Goal: Navigation & Orientation: Find specific page/section

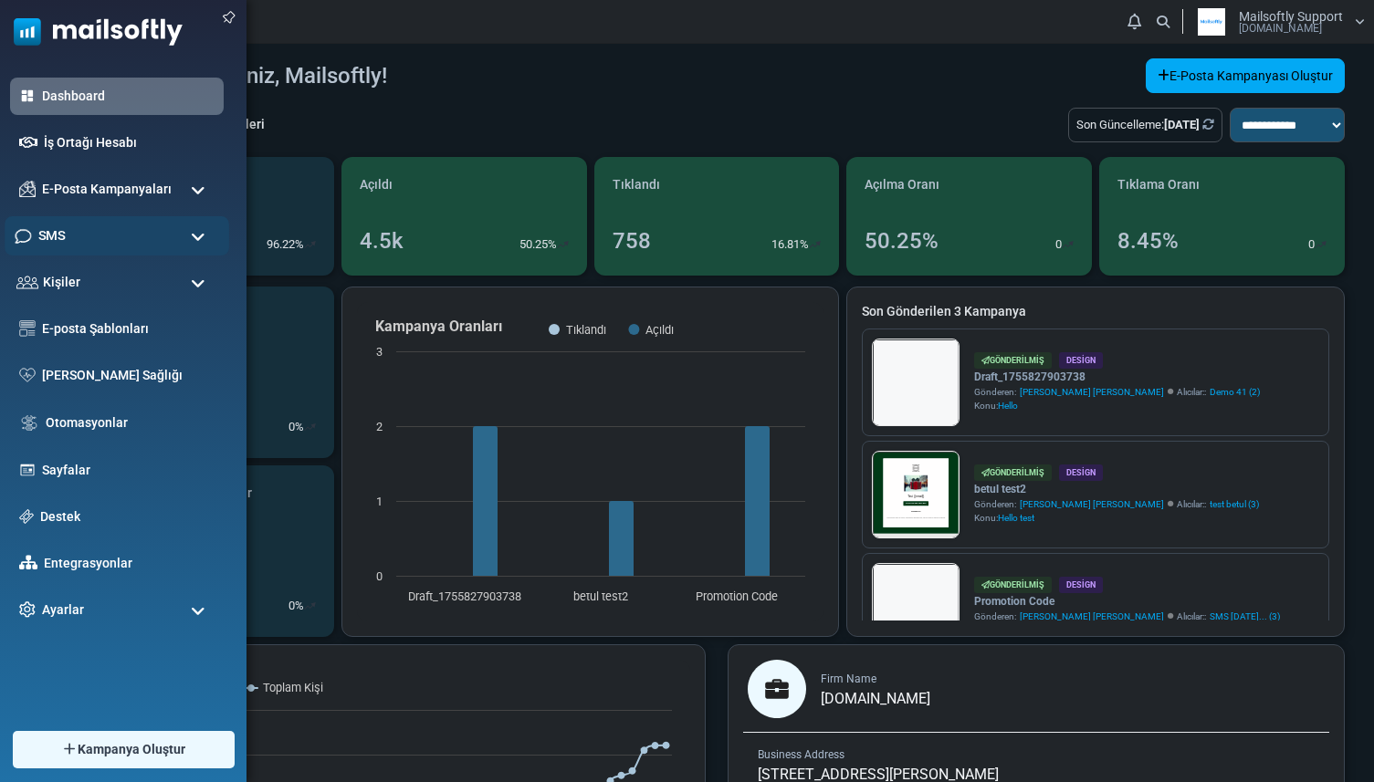
click at [55, 236] on span "SMS" at bounding box center [51, 236] width 26 height 20
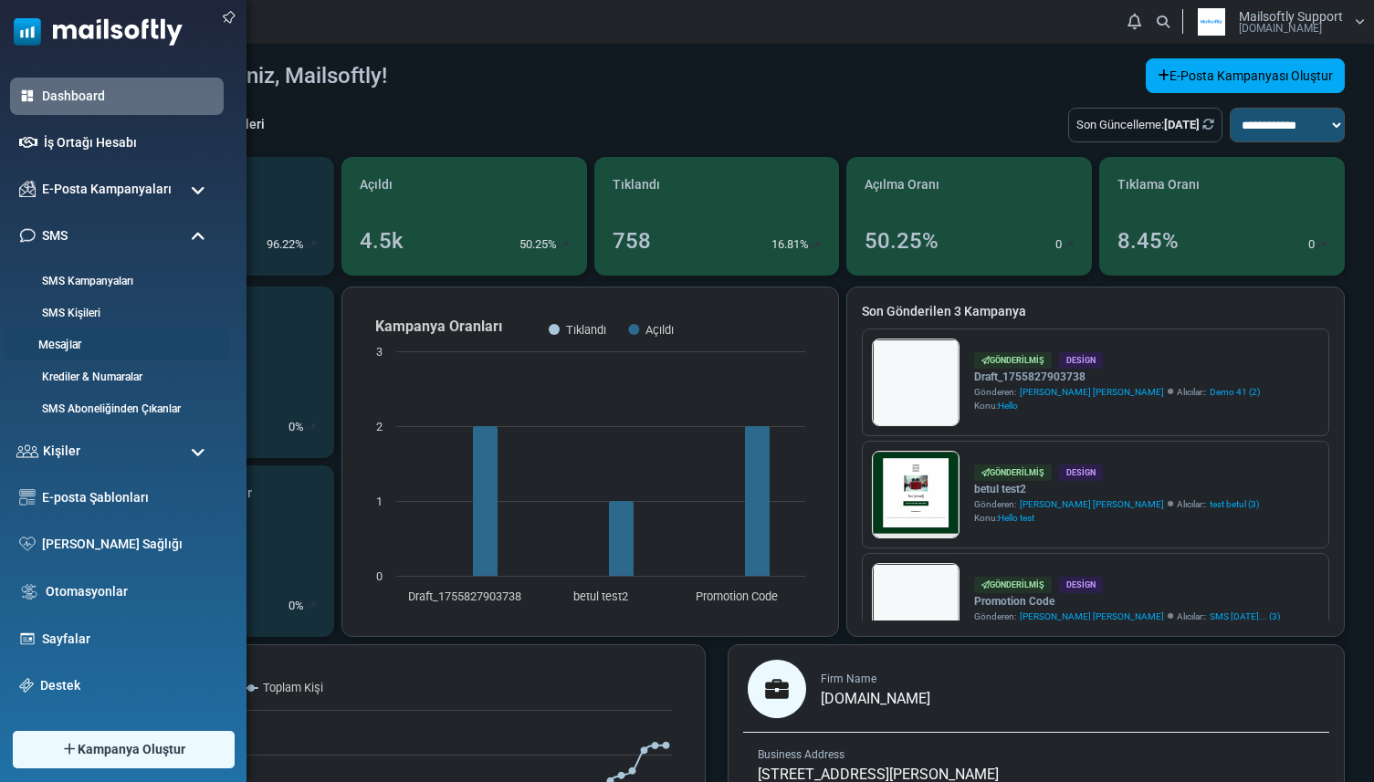
click at [90, 343] on link "Mesajlar" at bounding box center [114, 345] width 219 height 17
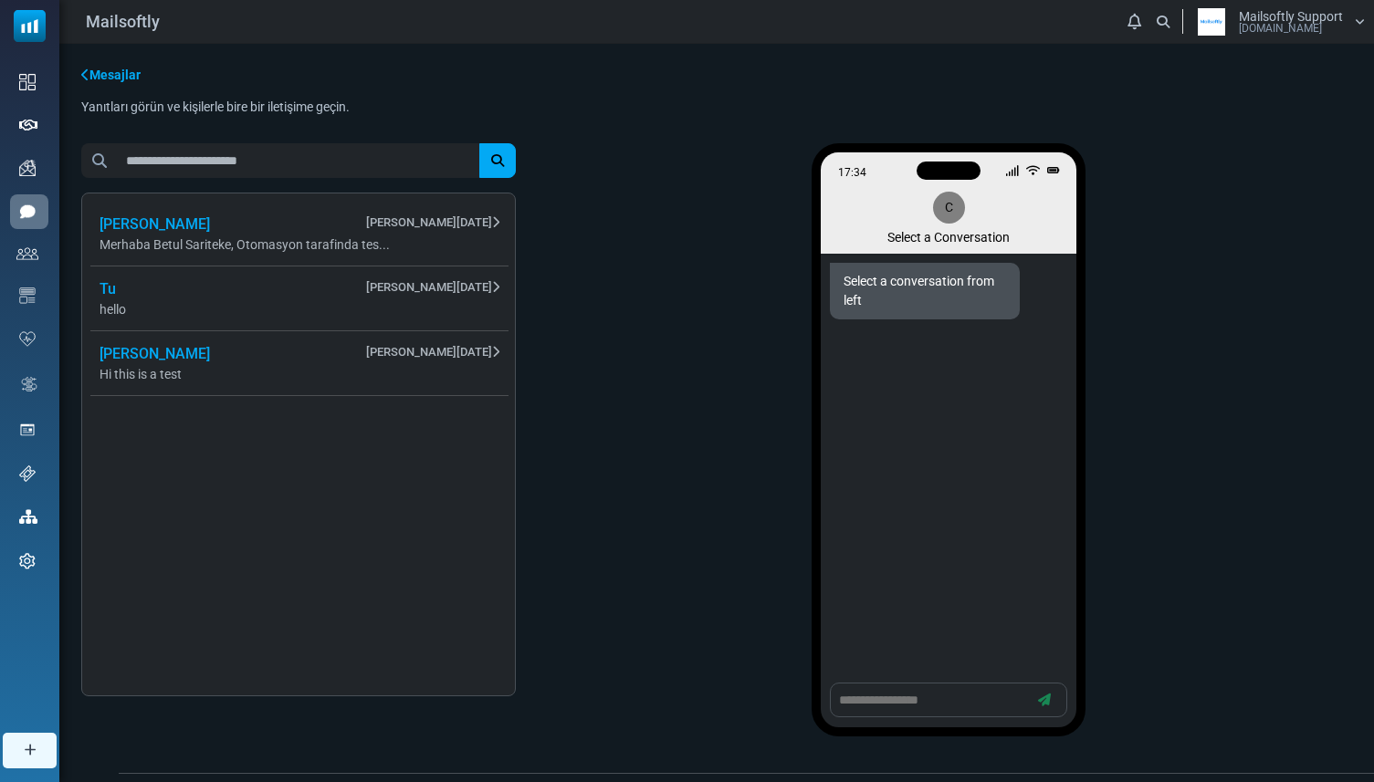
click at [304, 249] on span "Merhaba Betul Sariteke, Otomasyon tarafinda tes..." at bounding box center [300, 245] width 400 height 19
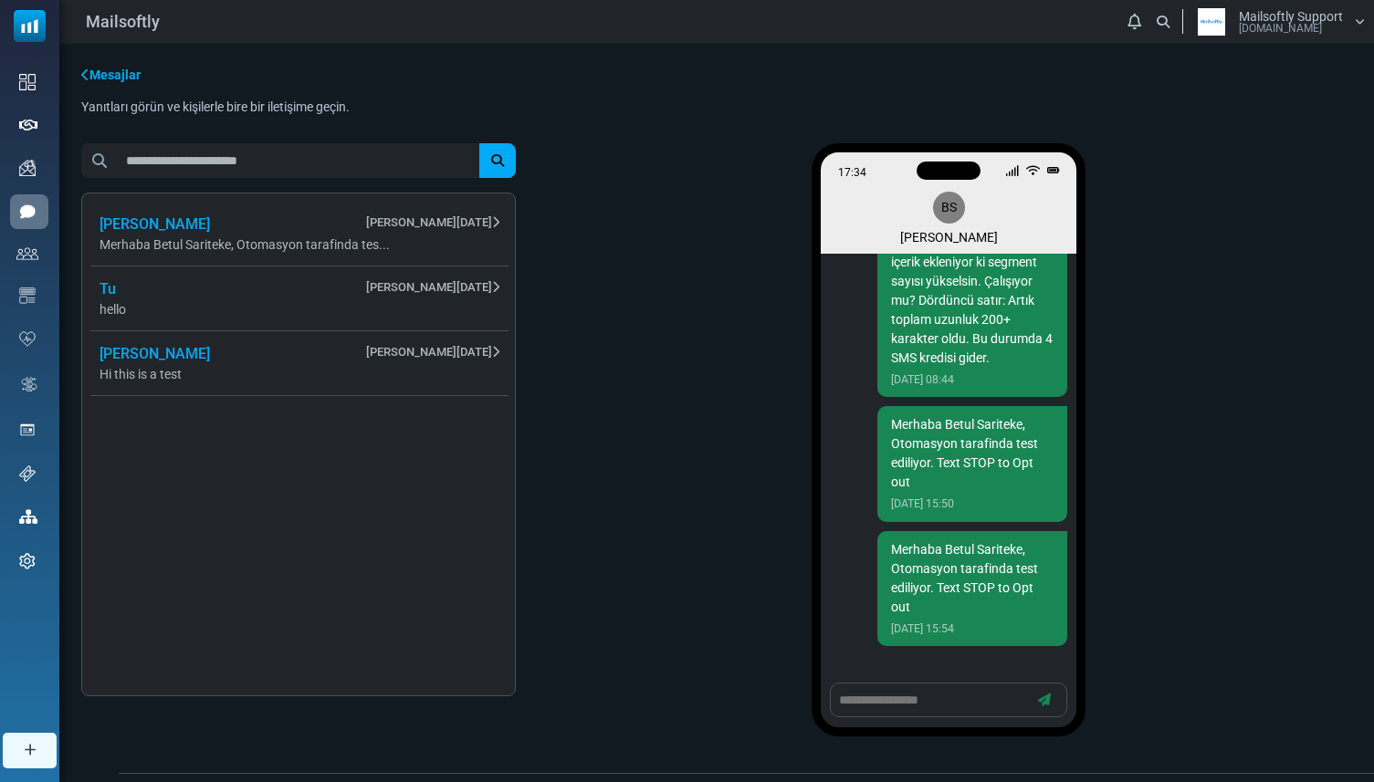
click at [284, 295] on span "Tu August 29, 2025" at bounding box center [300, 289] width 400 height 22
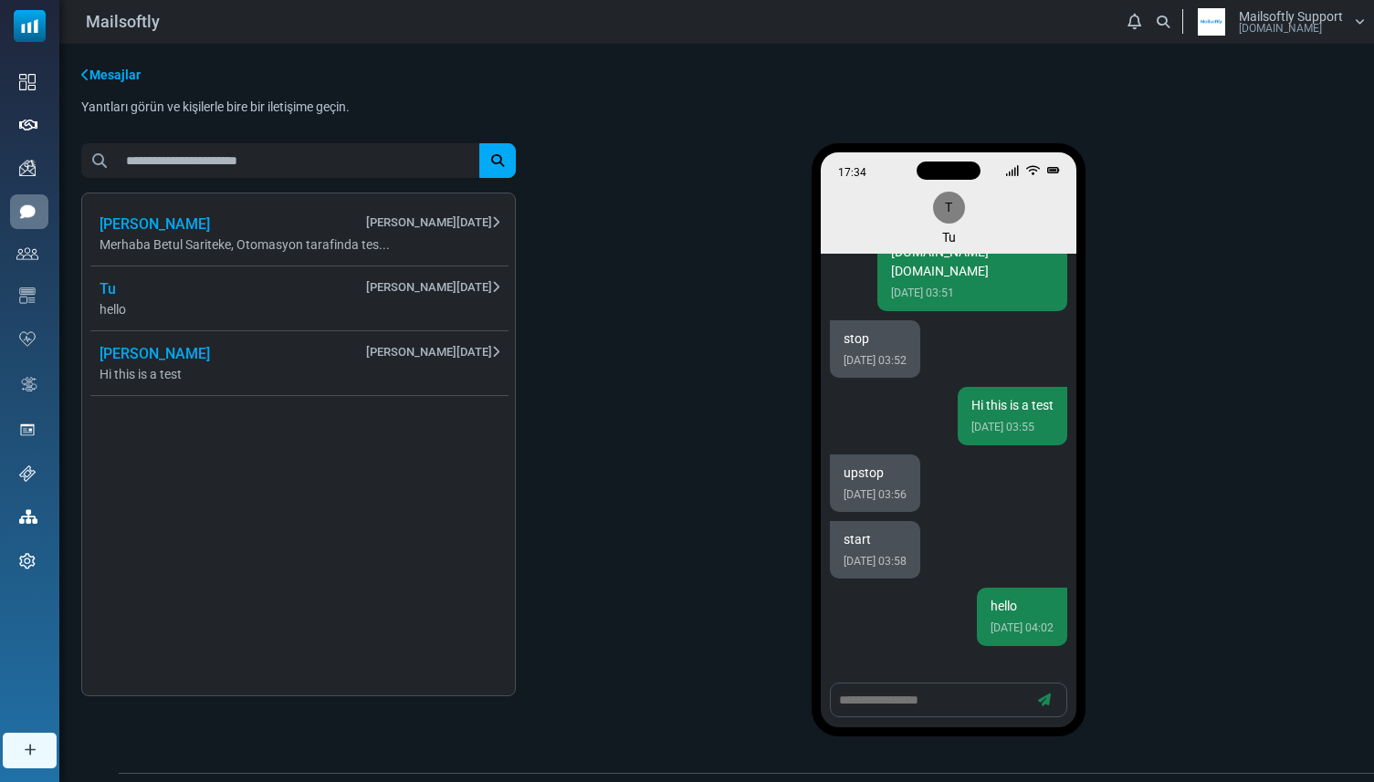
click at [270, 373] on span "Hi this is a test" at bounding box center [300, 374] width 400 height 19
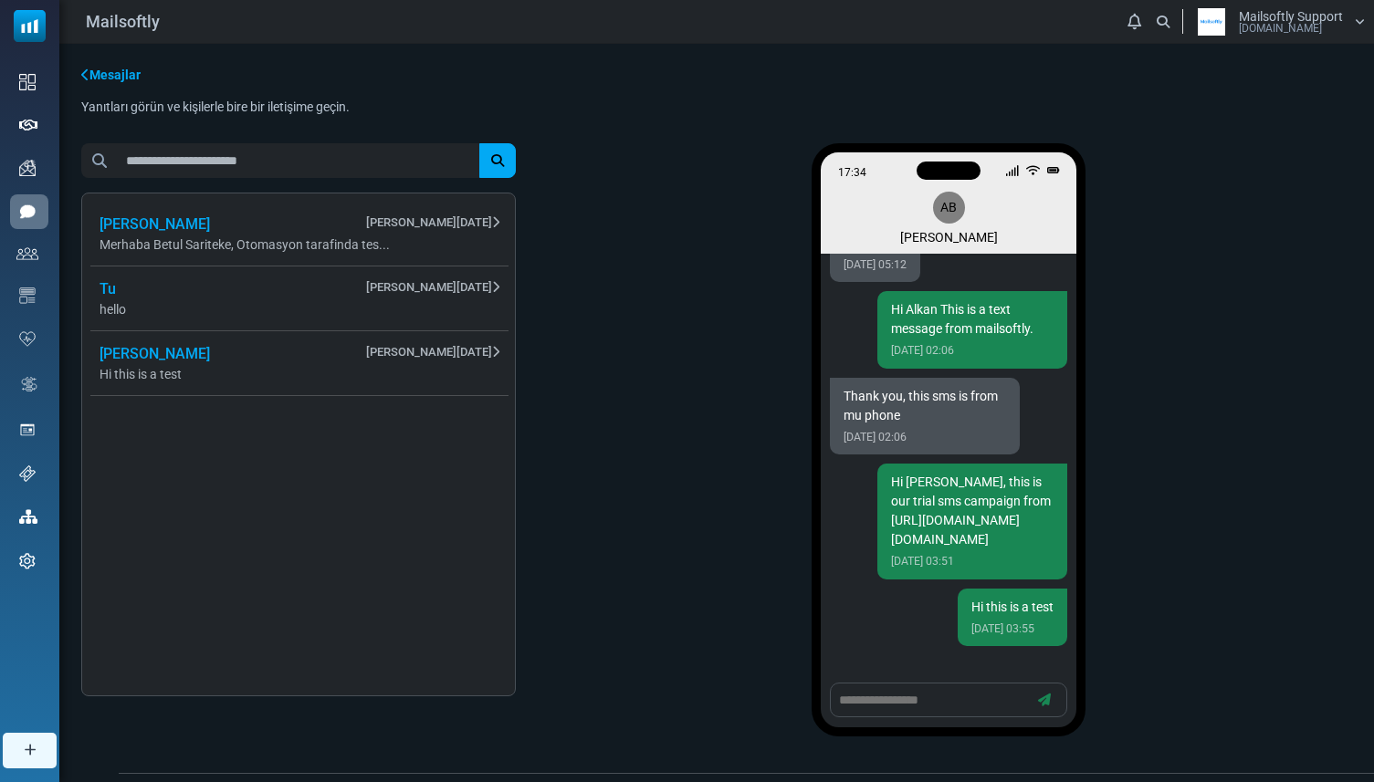
click at [311, 295] on span "Tu August 29, 2025" at bounding box center [300, 289] width 400 height 22
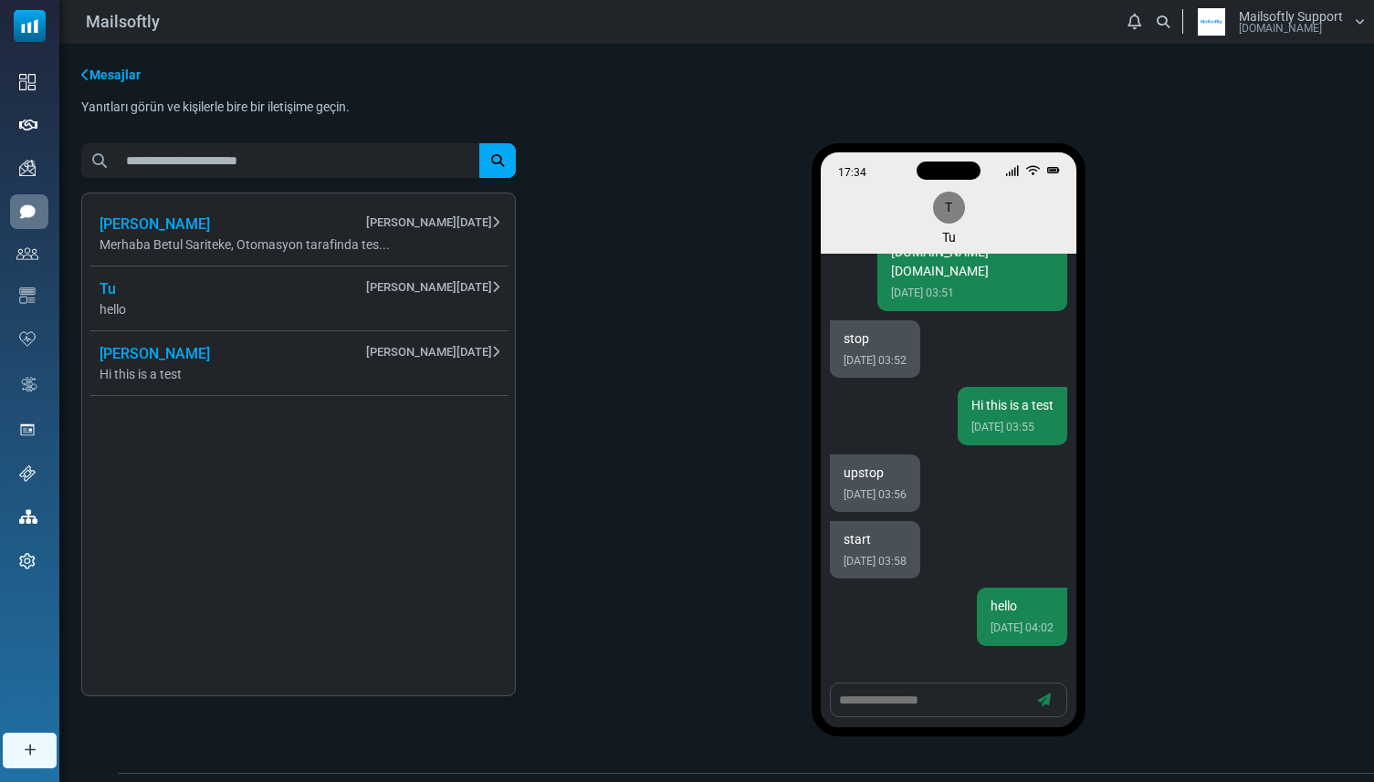
click at [327, 237] on span "Merhaba Betul Sariteke, Otomasyon tarafinda tes..." at bounding box center [300, 245] width 400 height 19
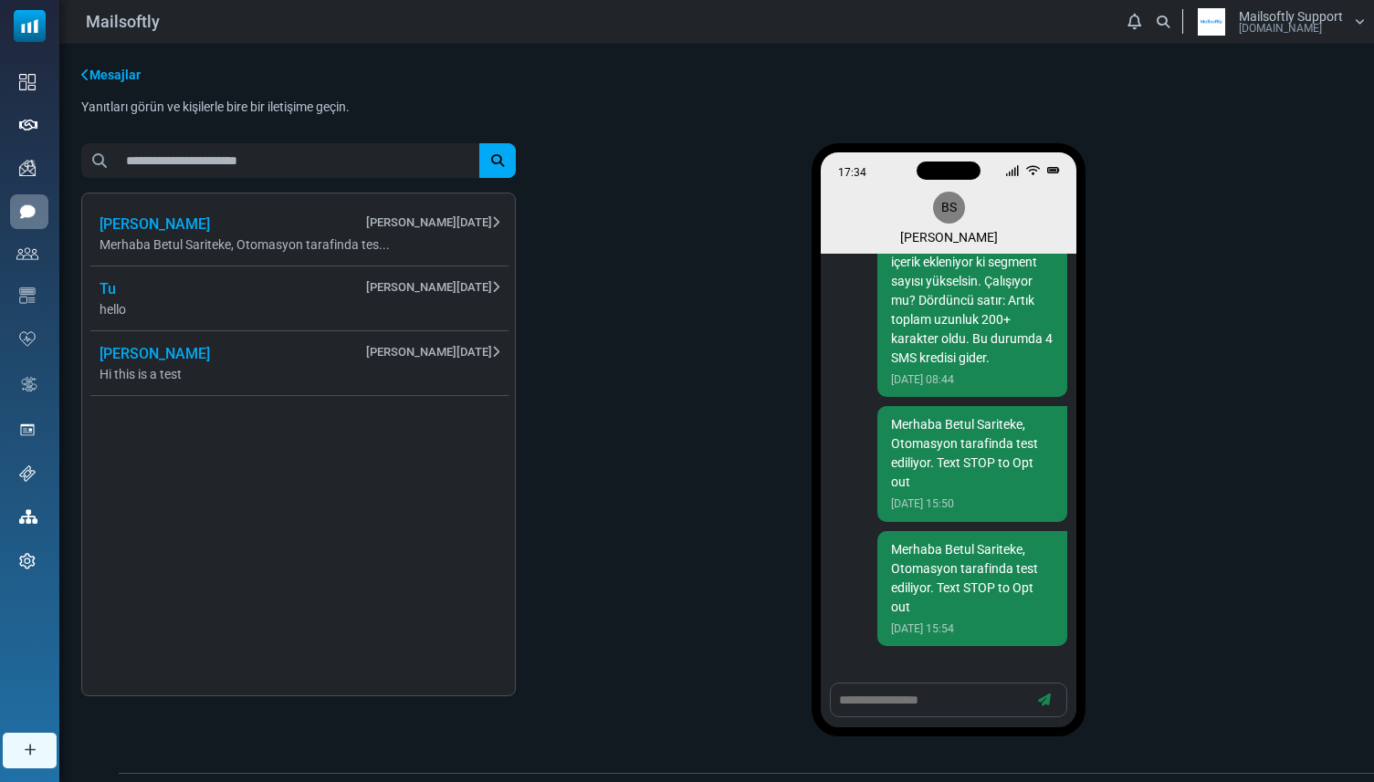
click at [331, 271] on li "Tu August 29, 2025 hello" at bounding box center [299, 299] width 418 height 64
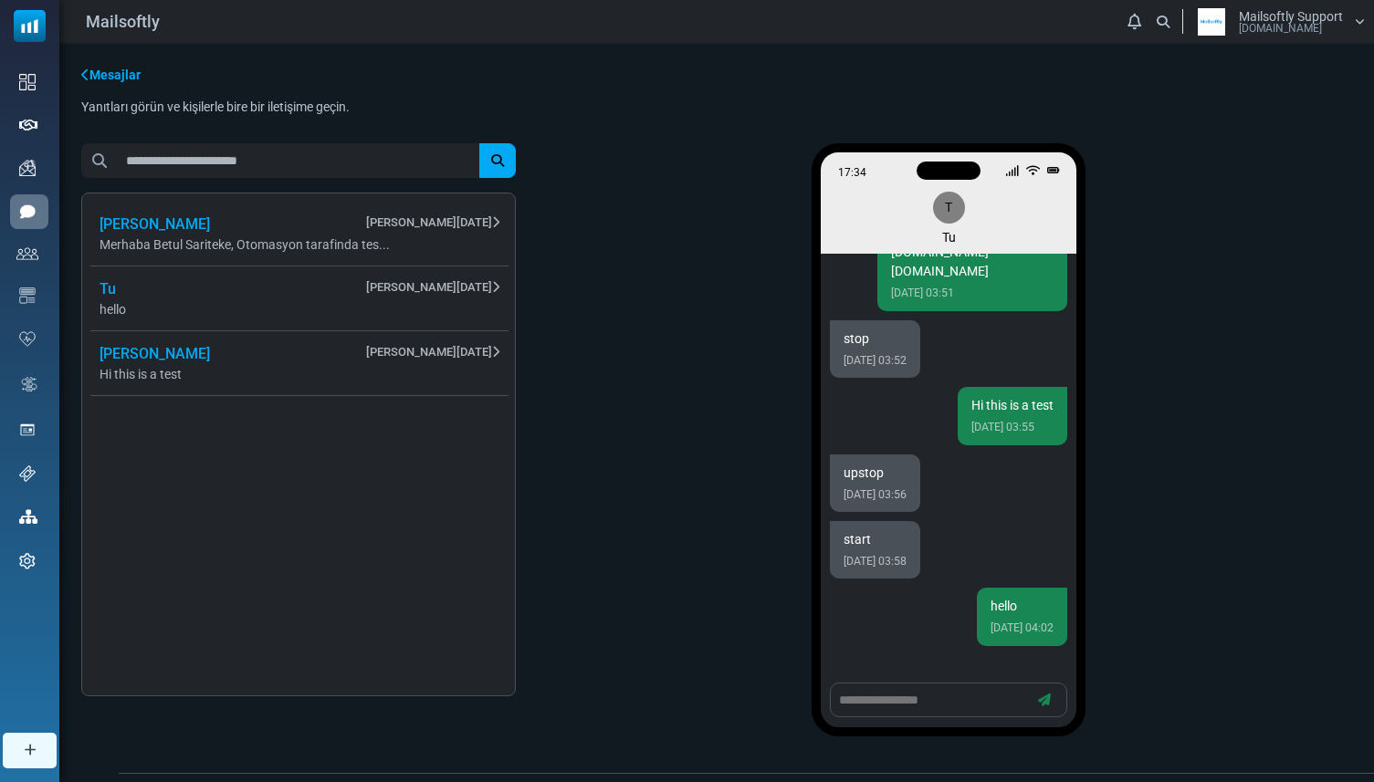
click at [307, 367] on span "Hi this is a test" at bounding box center [300, 374] width 400 height 19
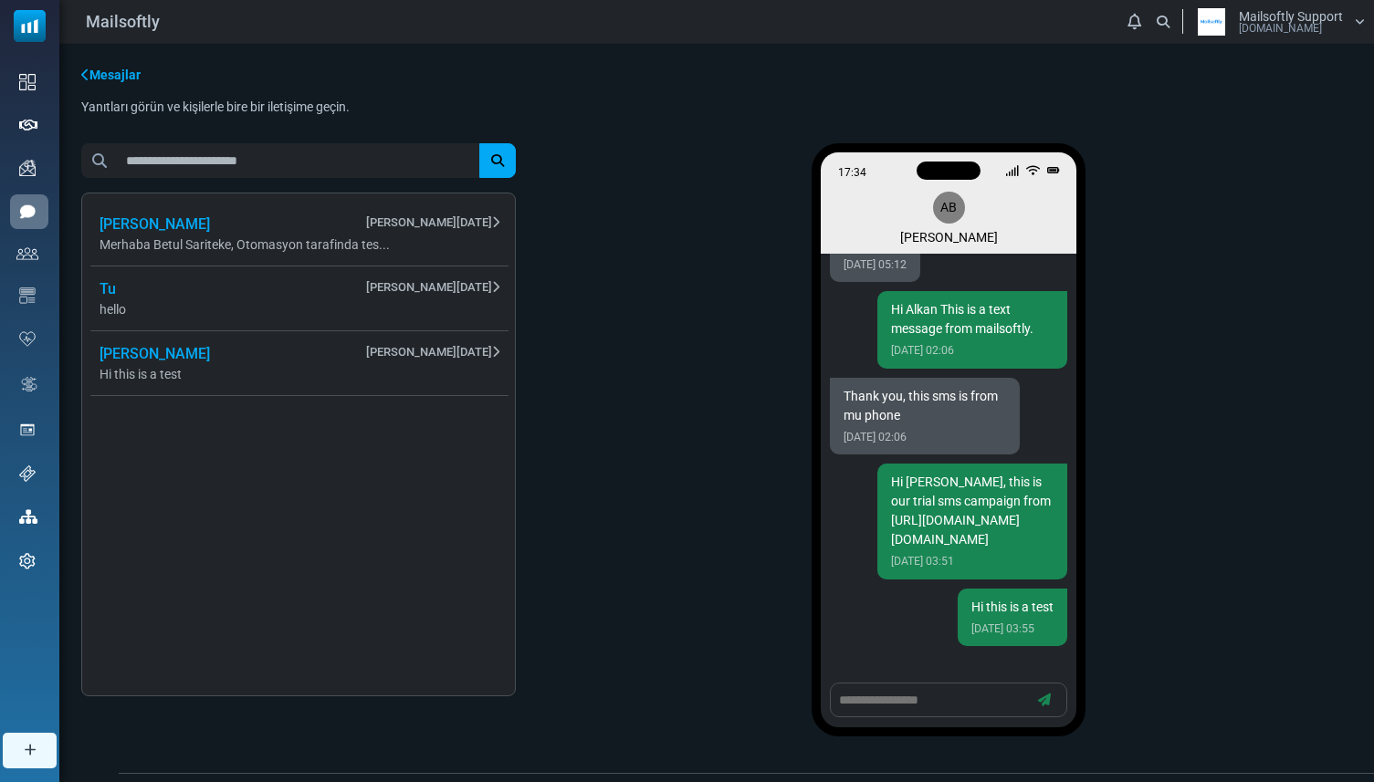
click at [333, 293] on span "Tu August 29, 2025" at bounding box center [300, 289] width 400 height 22
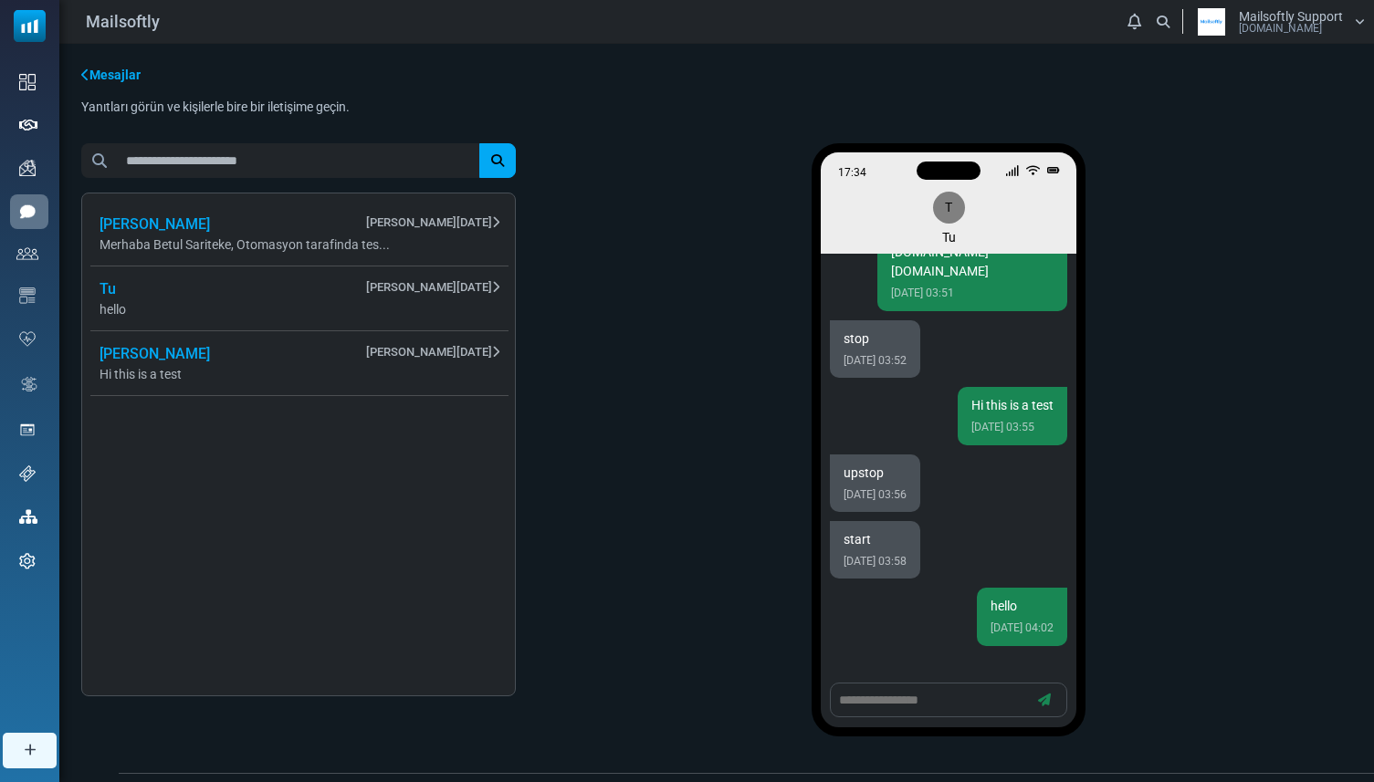
click at [349, 239] on span "Merhaba Betul Sariteke, Otomasyon tarafinda tes..." at bounding box center [300, 245] width 400 height 19
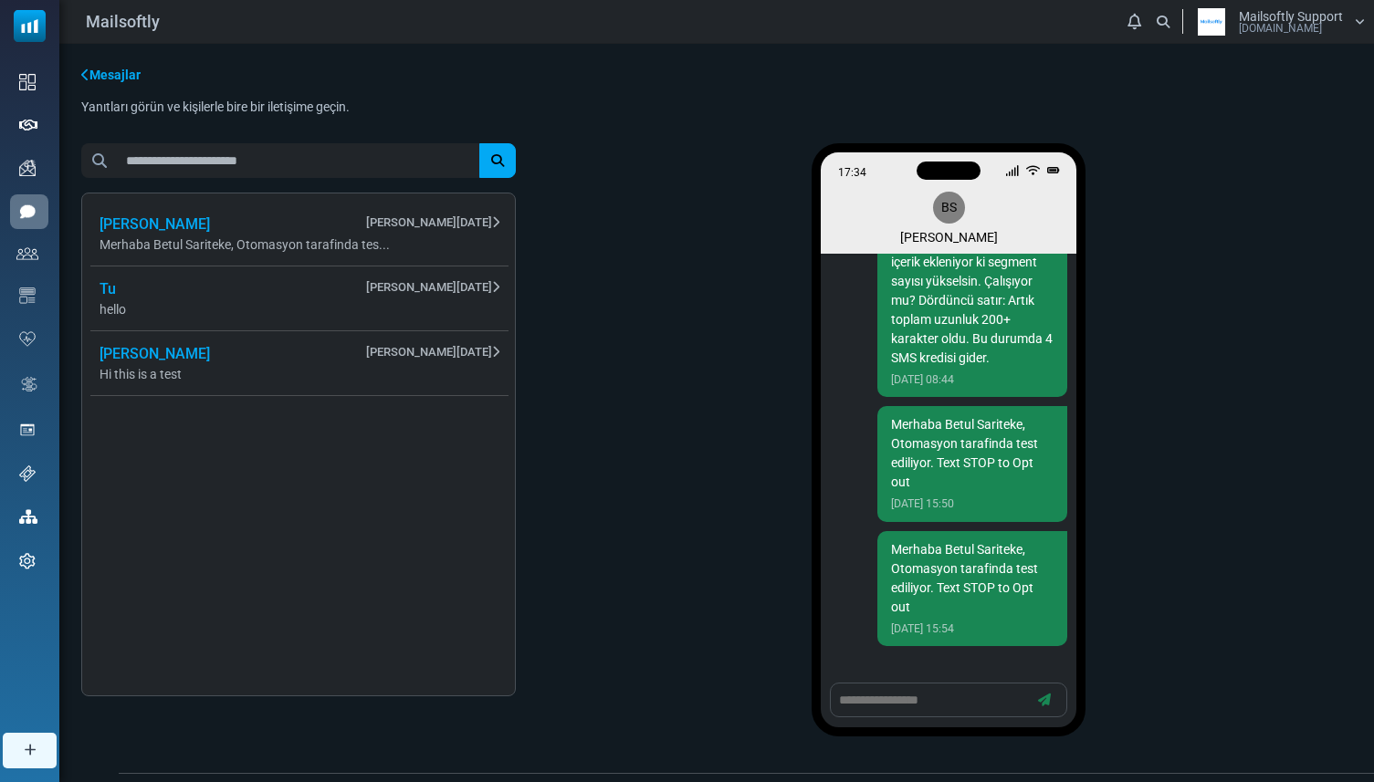
click at [609, 133] on div "Mesajlar Yanıtları görün ve kişilerle bire bir iletişime geçin. Tümünü Seç Kişi…" at bounding box center [716, 409] width 1315 height 730
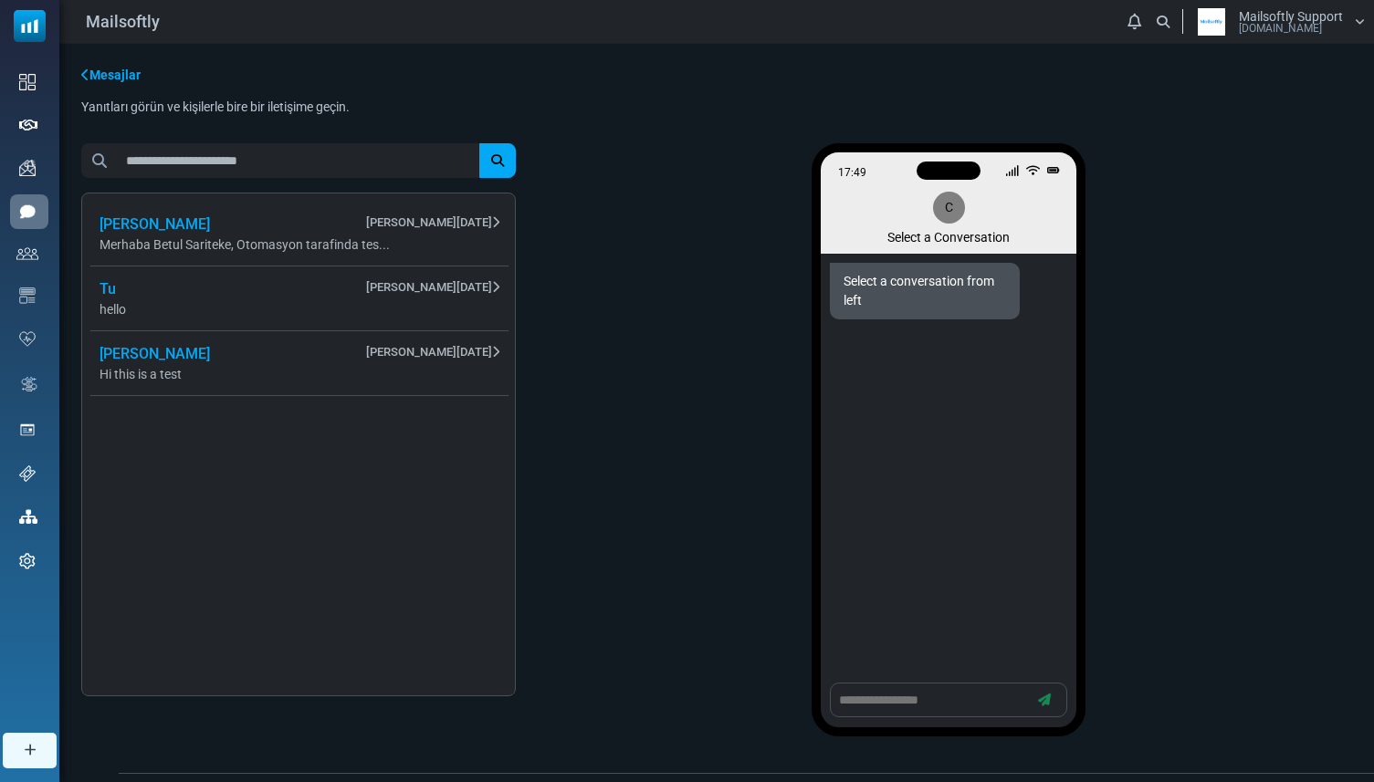
click at [385, 398] on ul "Tümünü Seç Kişi Listesine Ekle ( 0 ) Seçilenleri İndir [PERSON_NAME] [PERSON_NA…" at bounding box center [298, 299] width 425 height 204
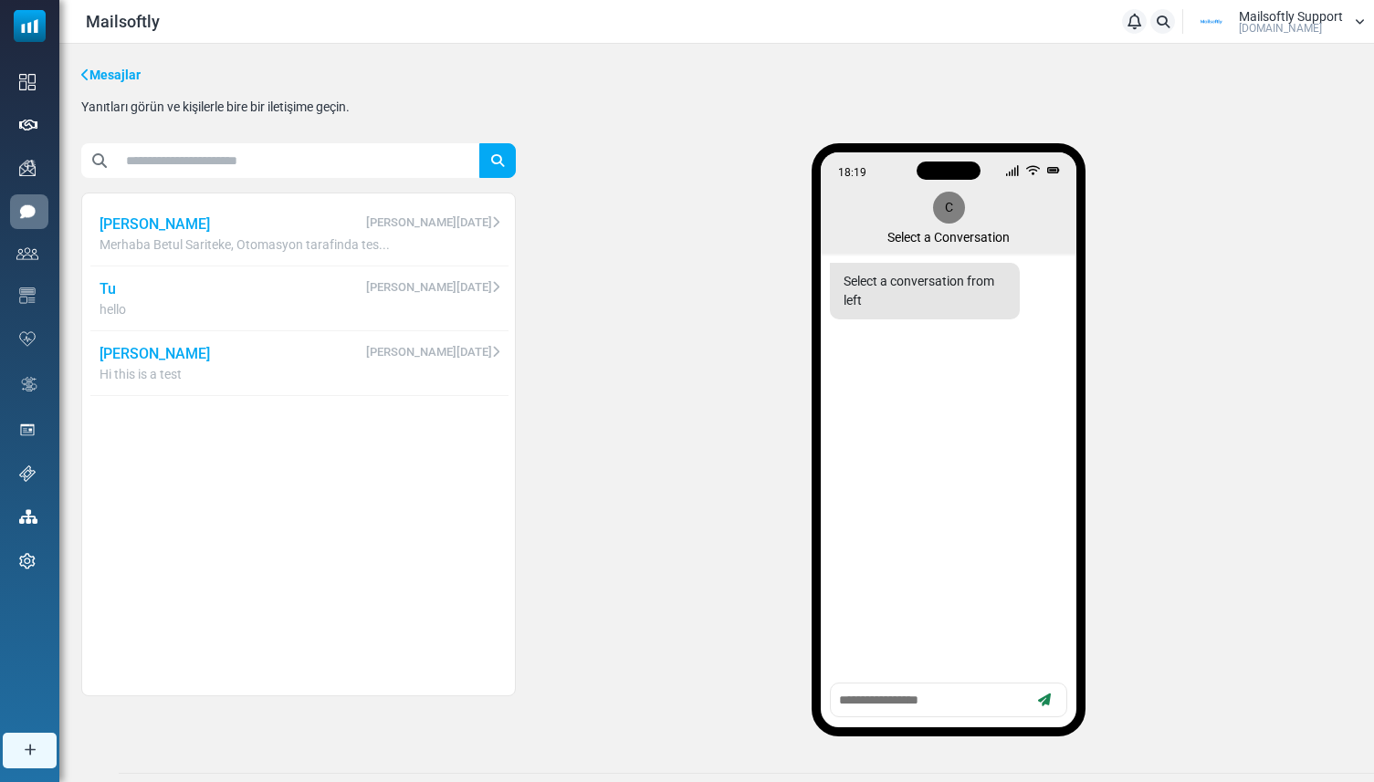
scroll to position [24, 0]
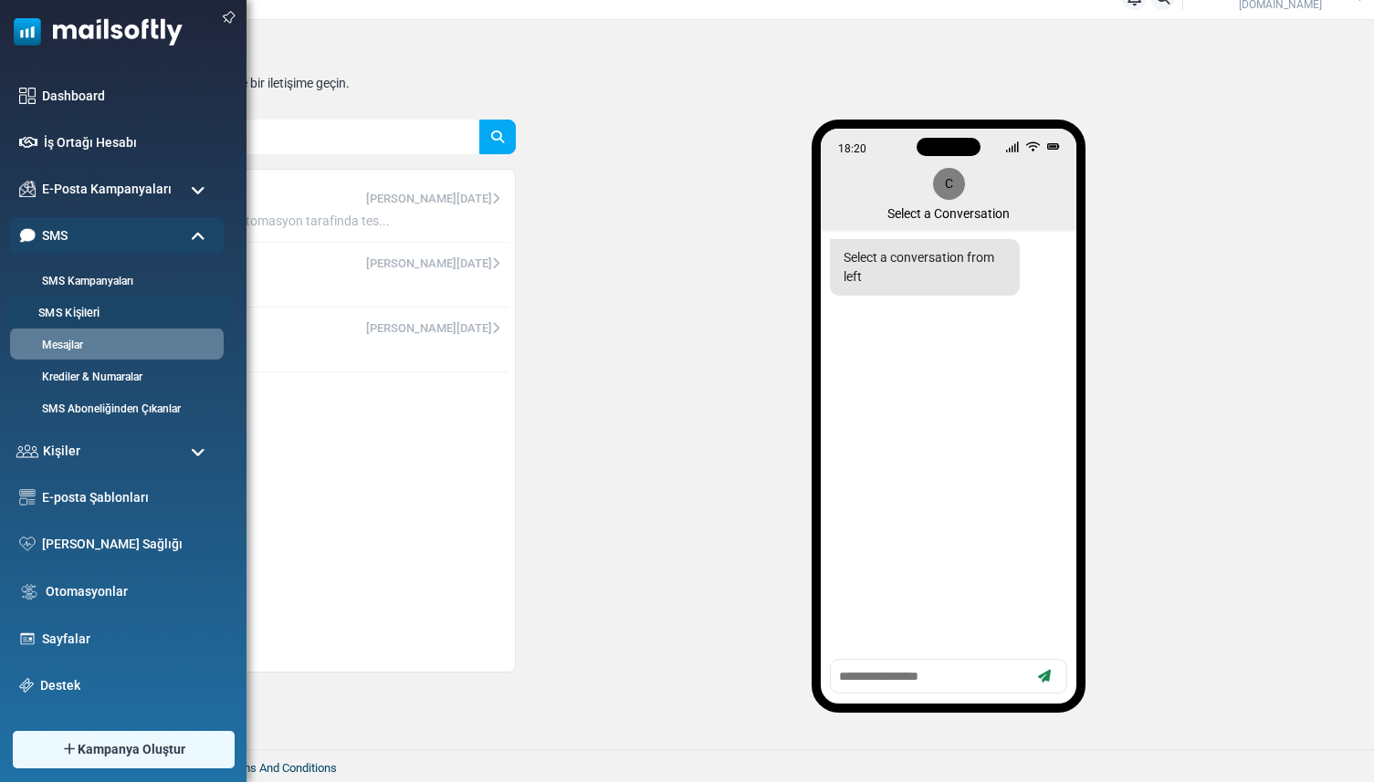
click at [75, 302] on li "SMS Kişileri" at bounding box center [117, 312] width 225 height 34
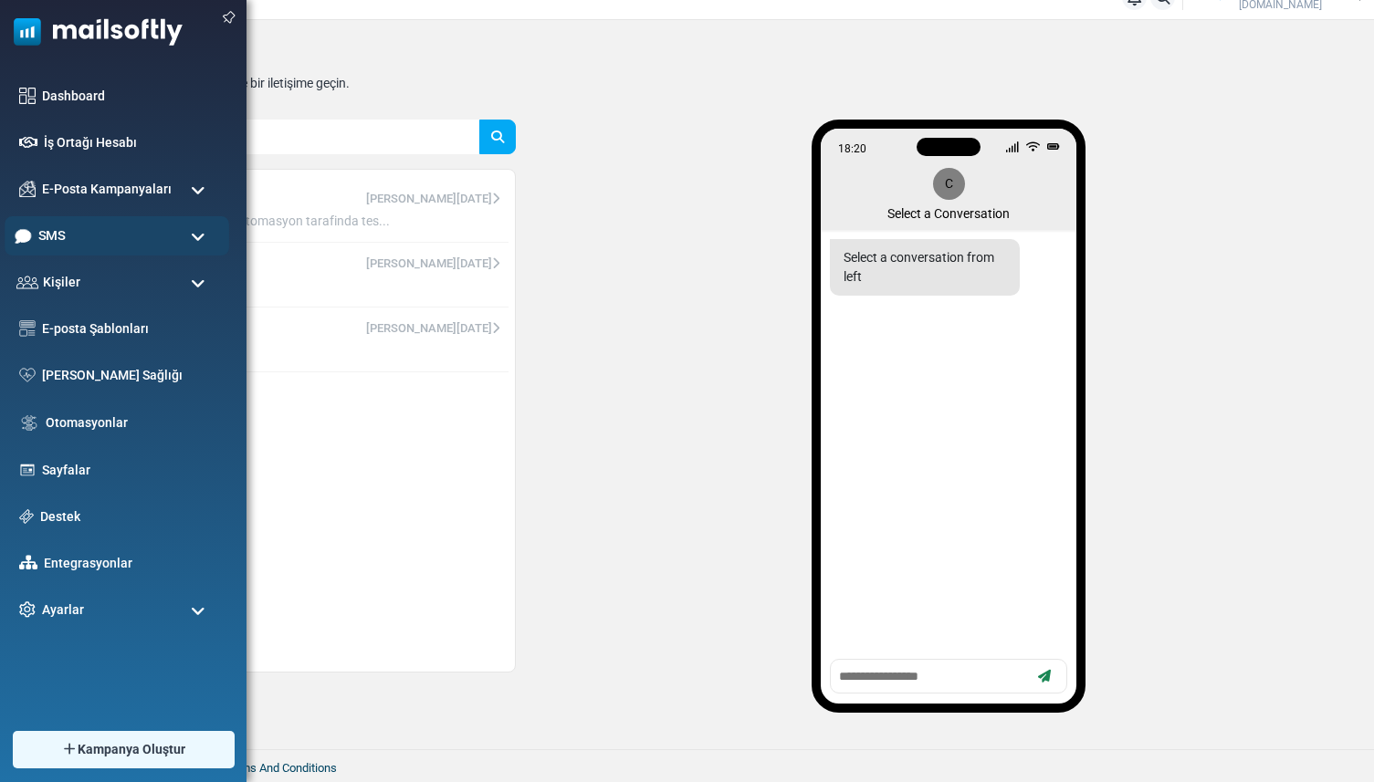
click at [79, 226] on div "SMS" at bounding box center [117, 235] width 225 height 39
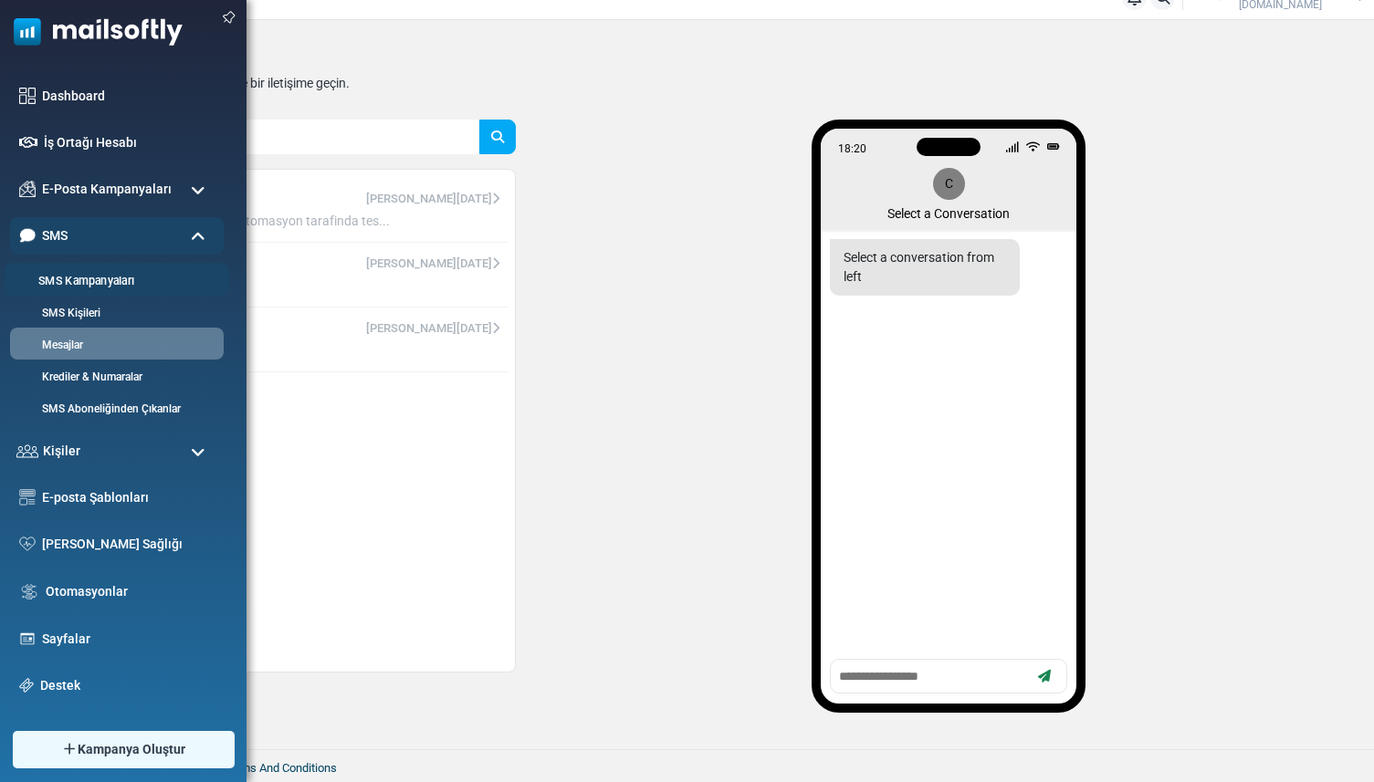
click at [79, 275] on link "SMS Kampanyaları" at bounding box center [114, 281] width 219 height 17
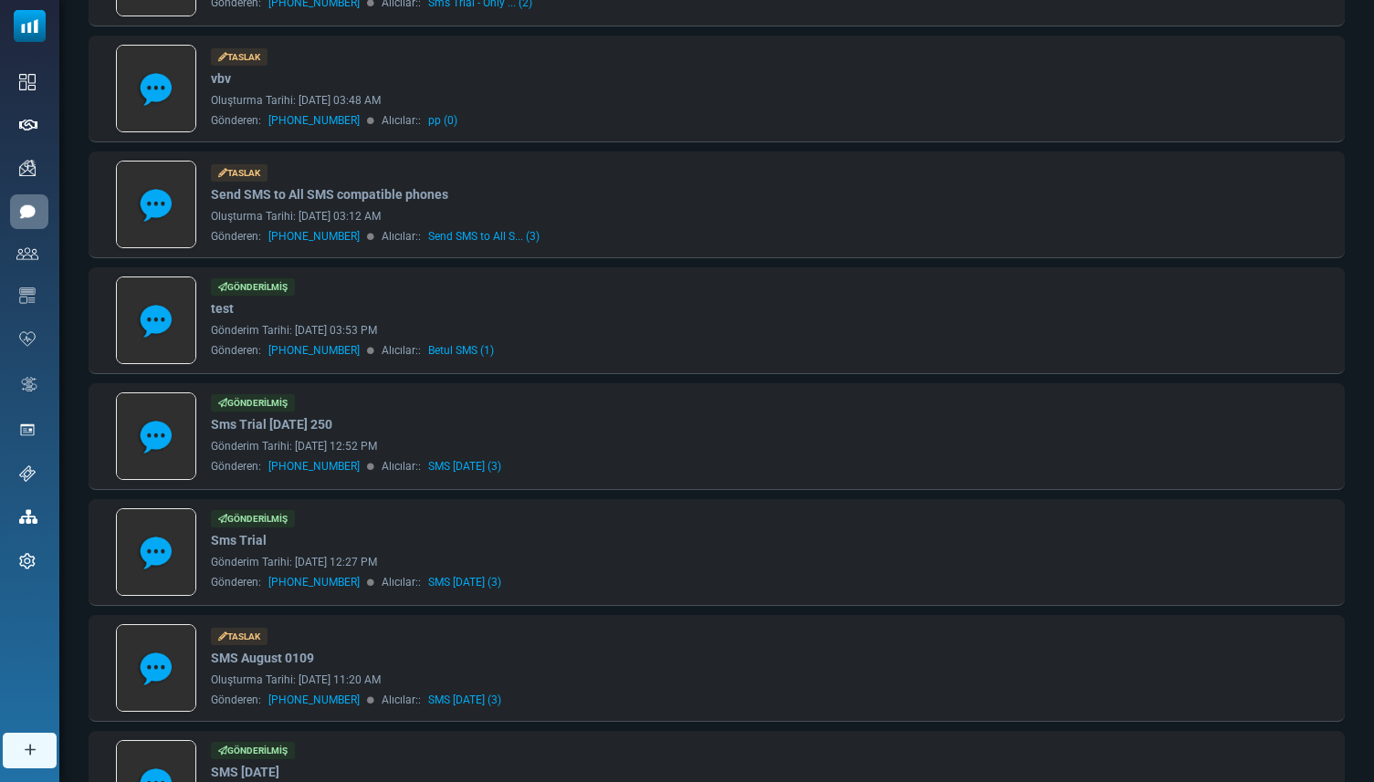
scroll to position [730, 0]
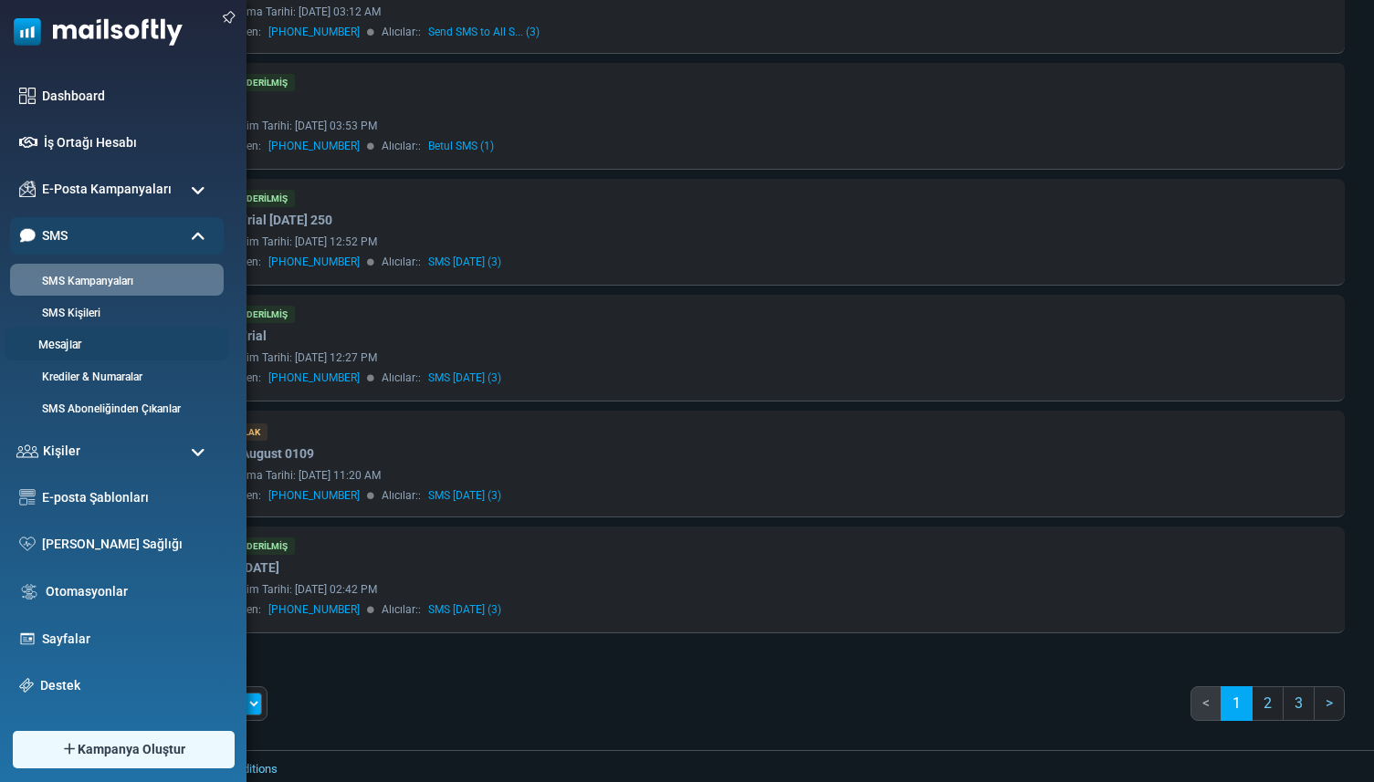
click at [68, 346] on link "Mesajlar" at bounding box center [114, 345] width 219 height 17
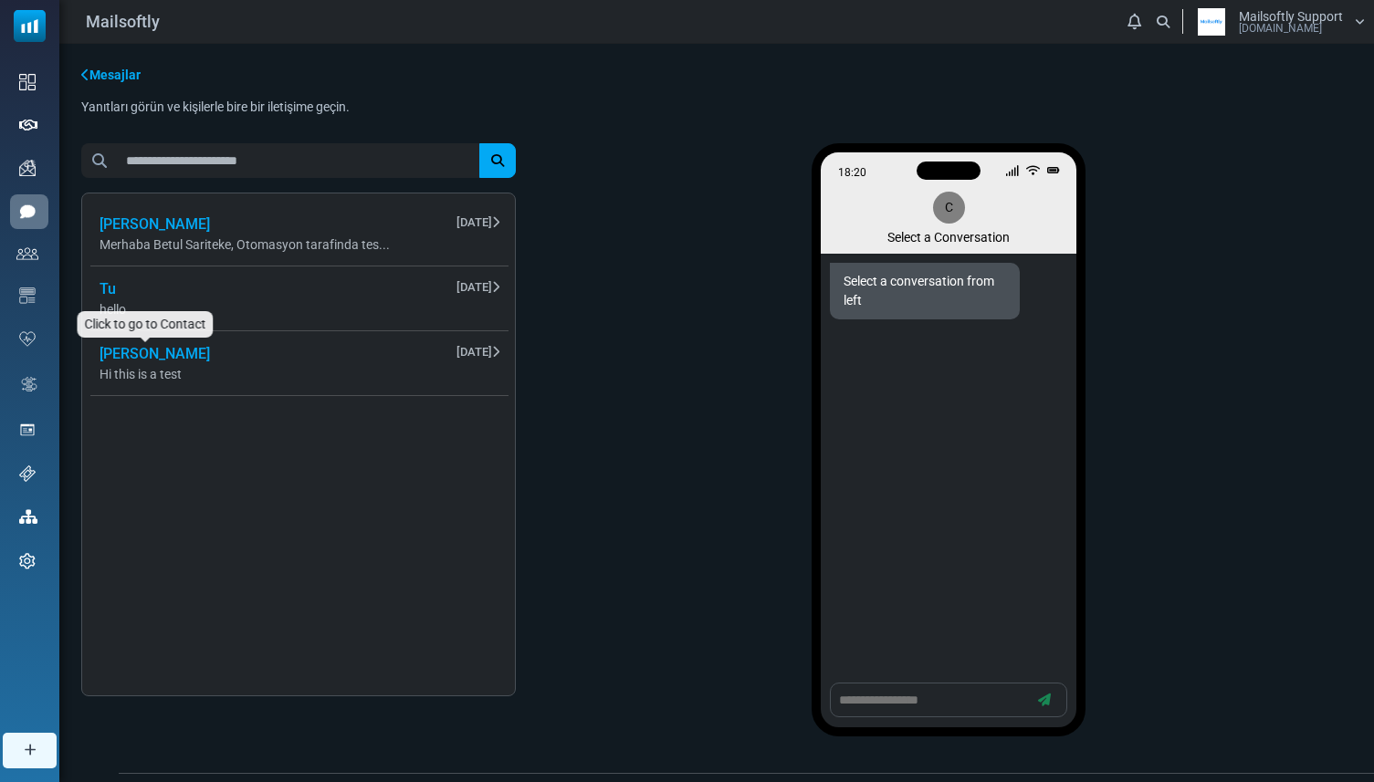
scroll to position [24, 0]
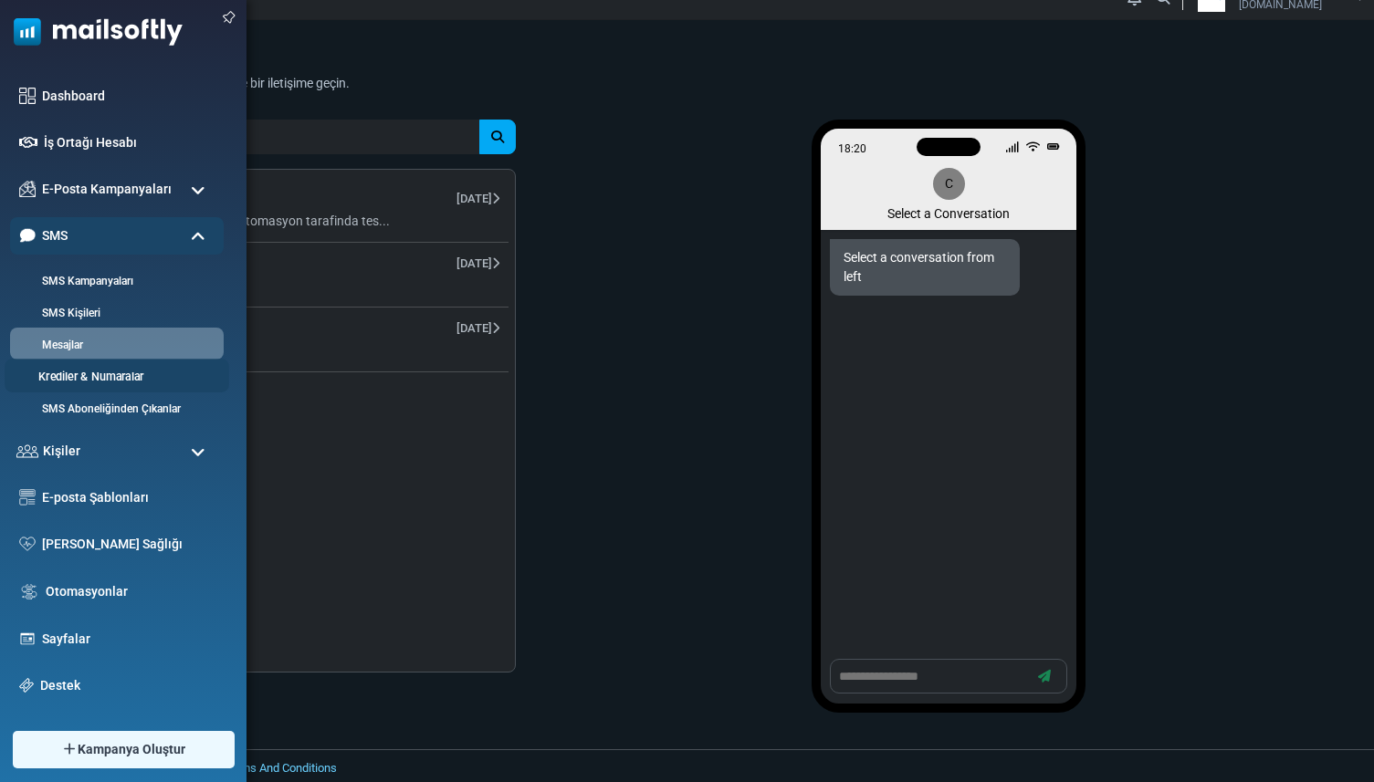
click at [59, 372] on link "Krediler & Numaralar" at bounding box center [114, 377] width 219 height 17
